Goal: Share content

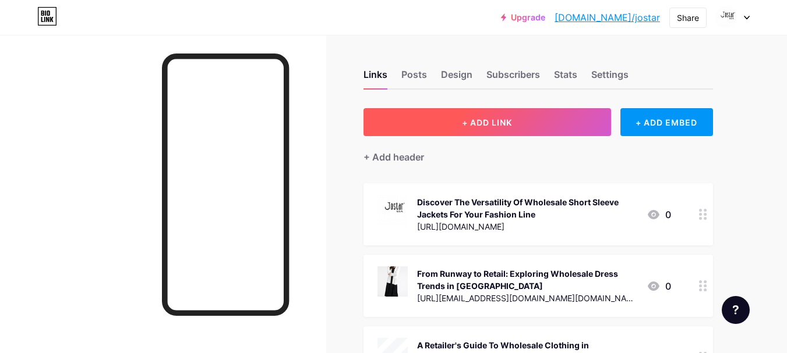
click at [513, 125] on button "+ ADD LINK" at bounding box center [486, 122] width 247 height 28
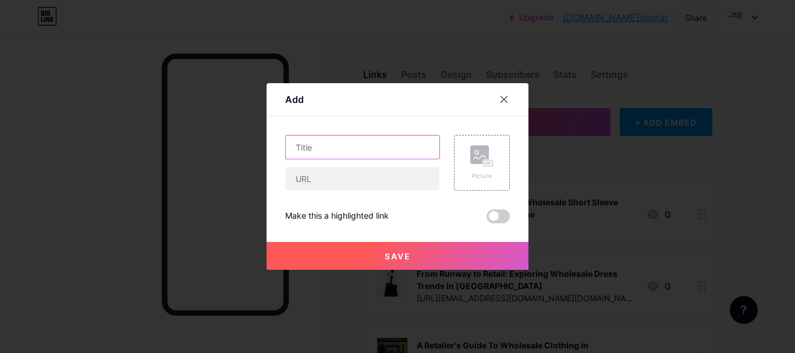
click at [334, 147] on input "text" at bounding box center [363, 147] width 154 height 23
paste input "How LA's Culture Influences Wholesale [DEMOGRAPHIC_DATA]' Clothing Trends"
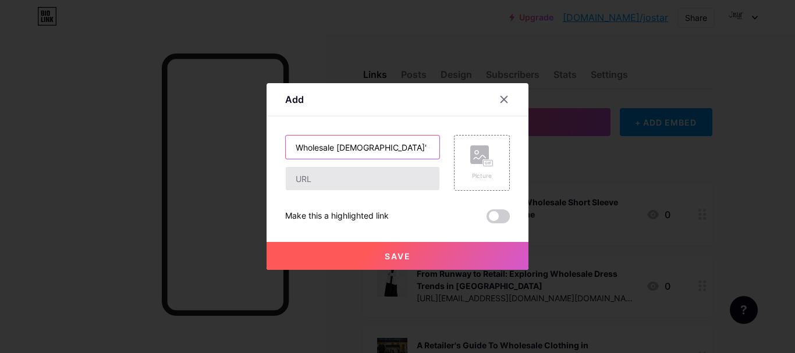
type input "How LA's Culture Influences Wholesale [DEMOGRAPHIC_DATA]' Clothing Trends"
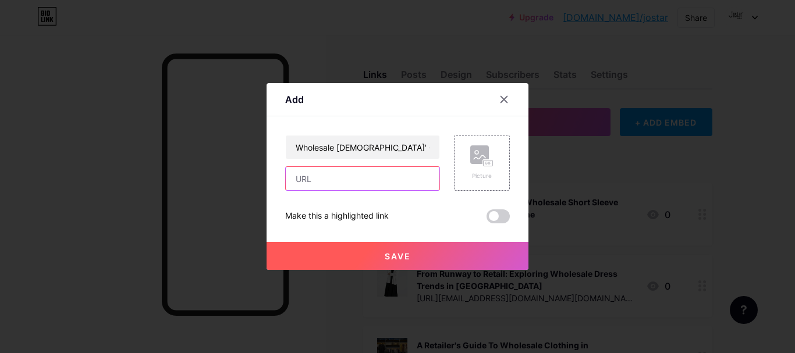
drag, startPoint x: 313, startPoint y: 180, endPoint x: 210, endPoint y: 75, distance: 147.4
click at [313, 180] on input "text" at bounding box center [363, 178] width 154 height 23
paste input "[URL][DOMAIN_NAME][DEMOGRAPHIC_DATA]"
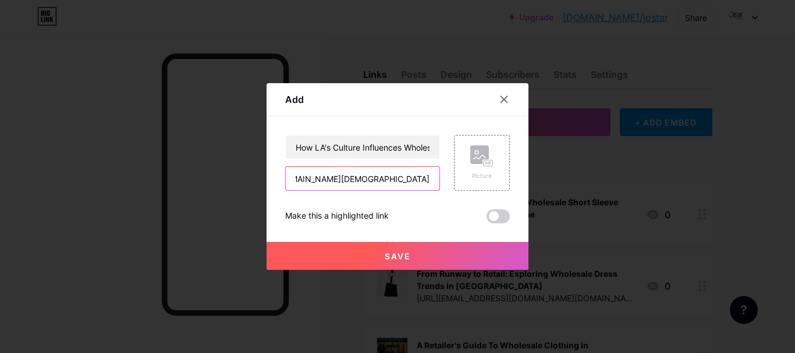
type input "[URL][DOMAIN_NAME][DEMOGRAPHIC_DATA]"
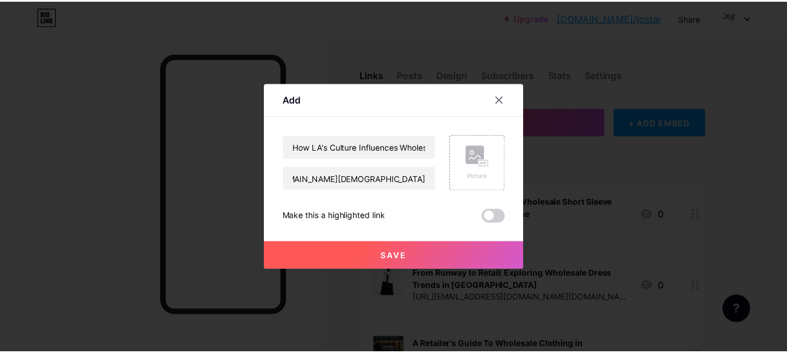
scroll to position [0, 0]
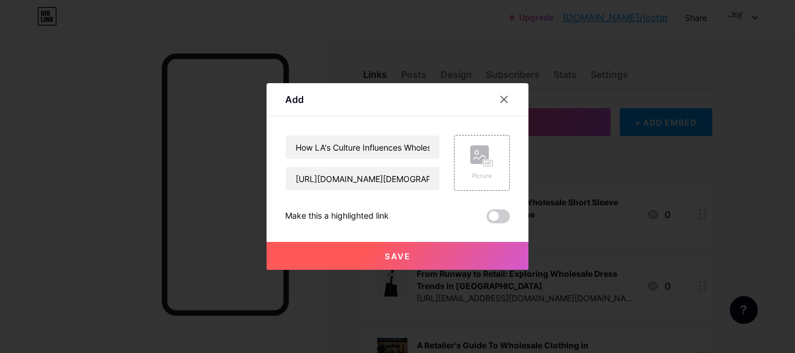
click at [370, 257] on button "Save" at bounding box center [398, 256] width 262 height 28
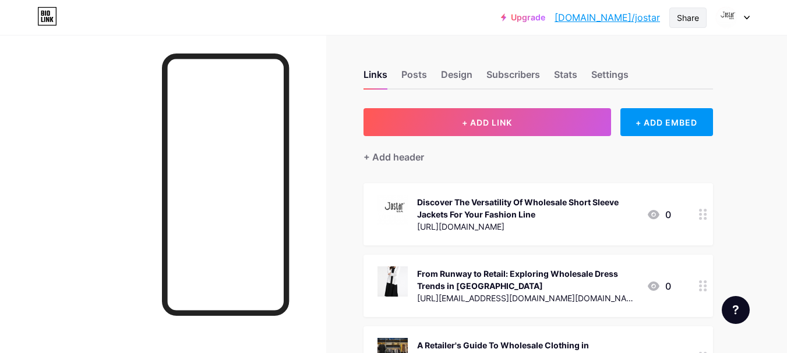
click at [688, 19] on div "Share" at bounding box center [687, 18] width 22 height 12
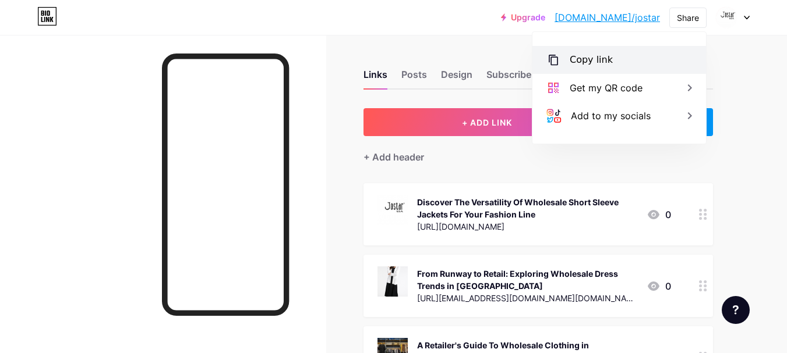
click at [586, 62] on div "Copy link" at bounding box center [590, 60] width 43 height 14
